Goal: Find specific page/section: Find specific page/section

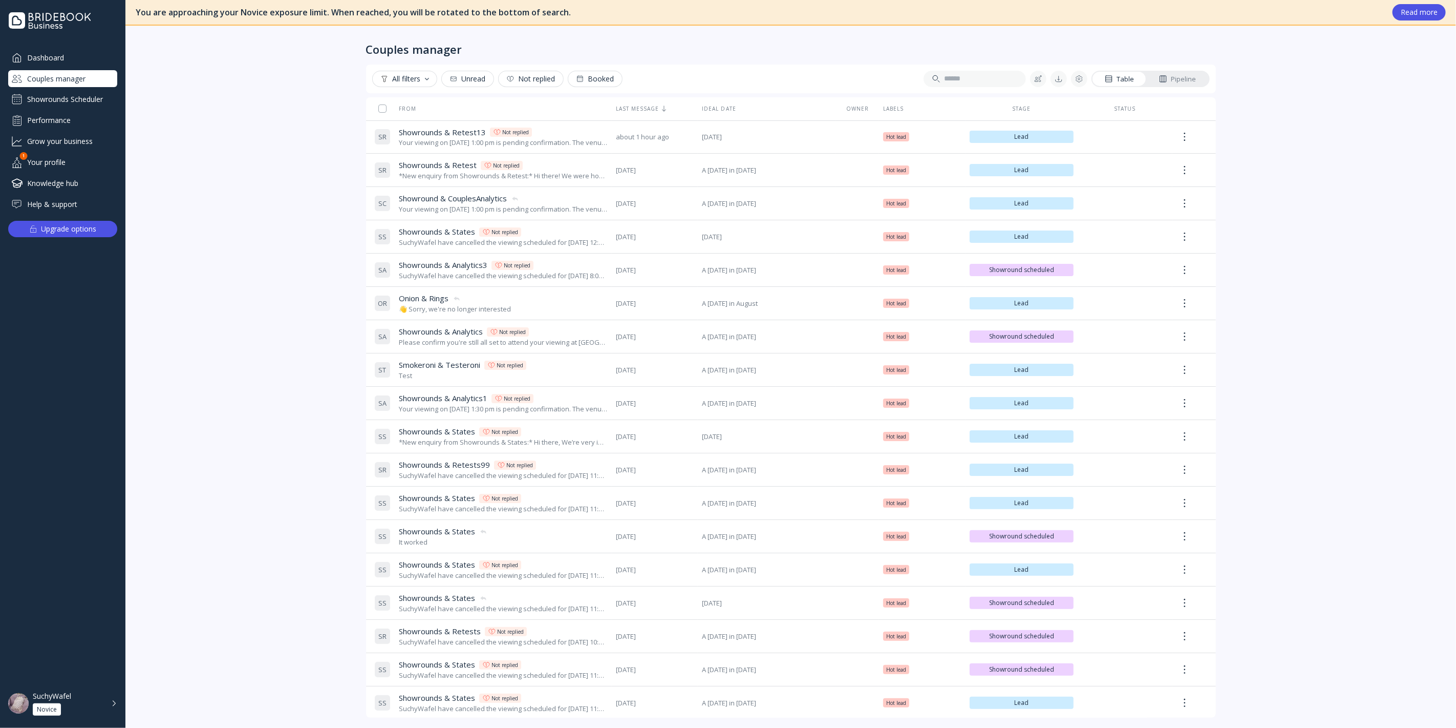
click at [64, 53] on div "Dashboard" at bounding box center [62, 57] width 109 height 17
